Goal: Navigation & Orientation: Find specific page/section

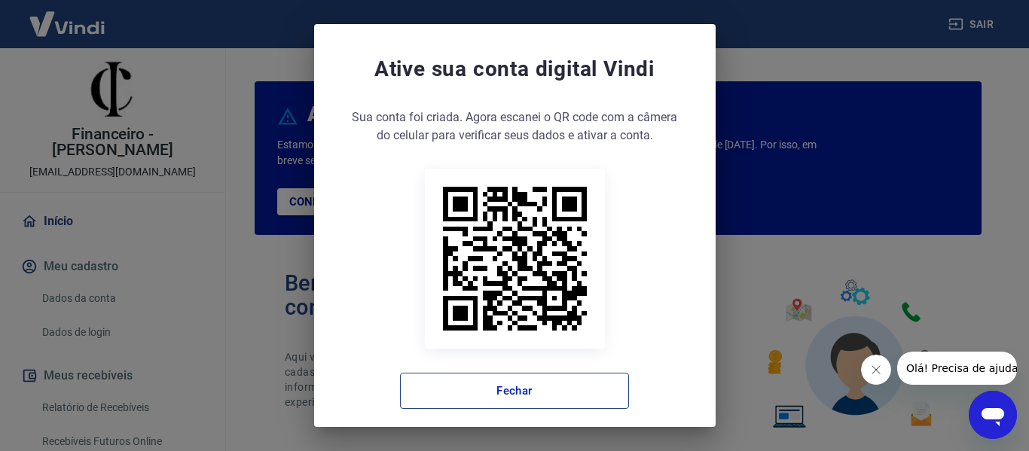
click at [557, 391] on button "Fechar" at bounding box center [514, 391] width 229 height 36
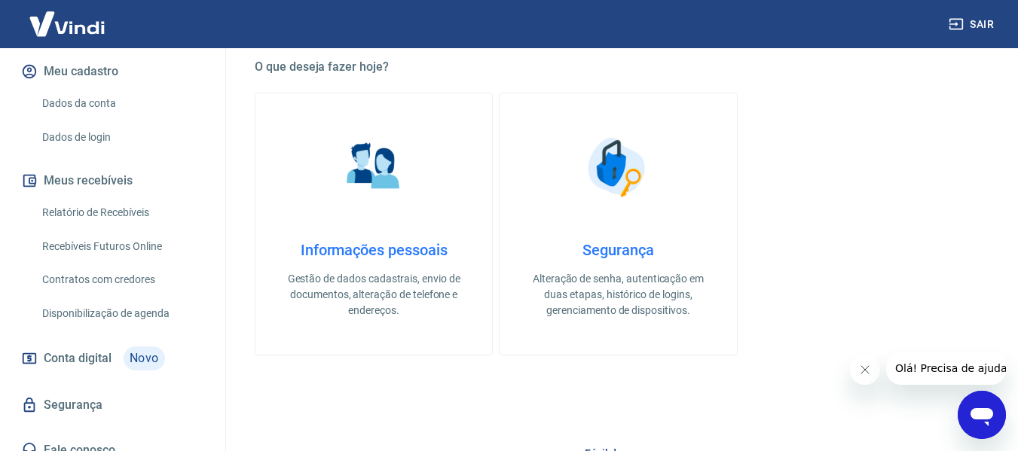
scroll to position [452, 0]
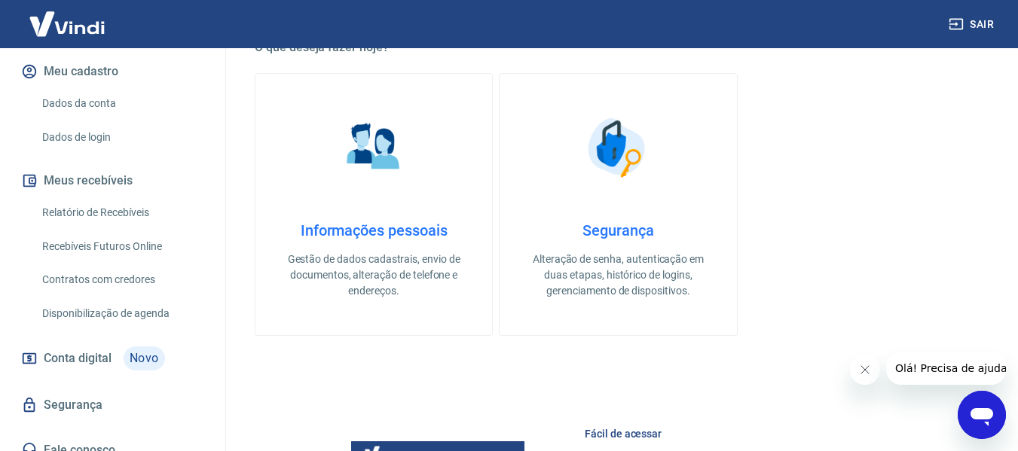
click at [881, 365] on div at bounding box center [928, 368] width 156 height 33
click at [865, 371] on icon "Fechar mensagem da empresa" at bounding box center [864, 370] width 12 height 12
